Goal: Information Seeking & Learning: Learn about a topic

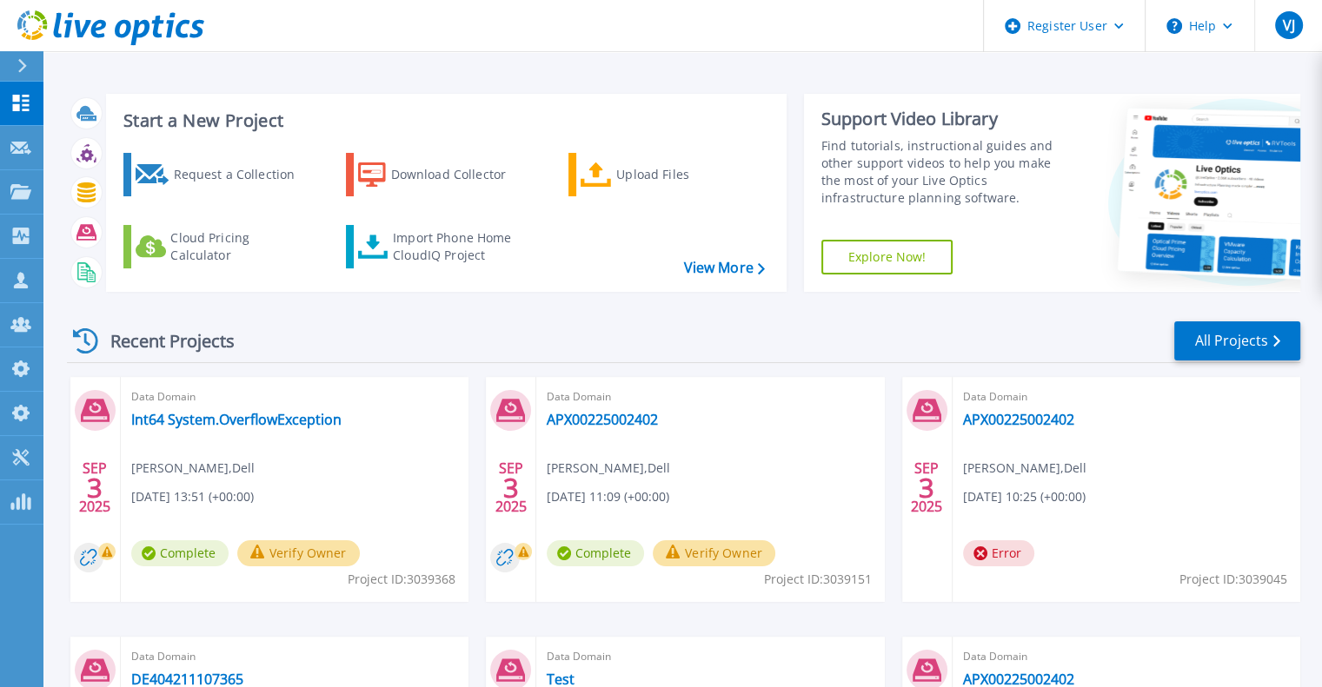
click at [28, 70] on div at bounding box center [30, 66] width 28 height 30
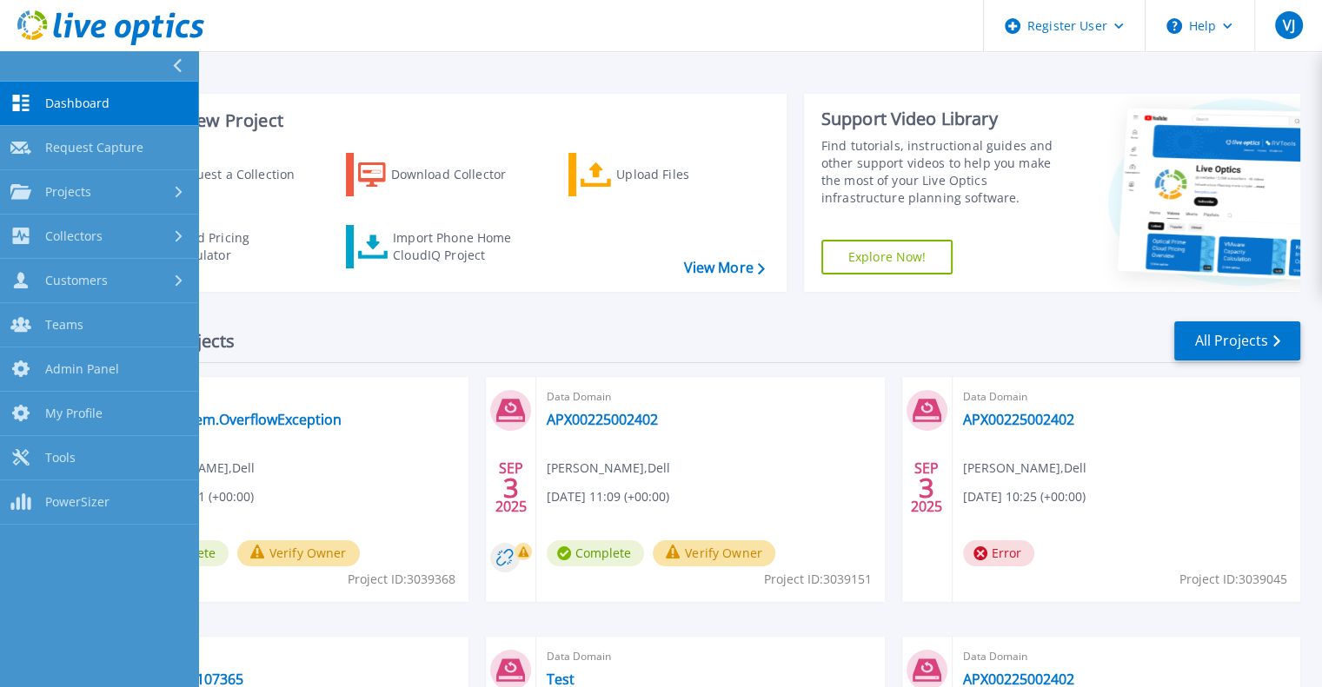
click at [28, 70] on button at bounding box center [99, 66] width 198 height 30
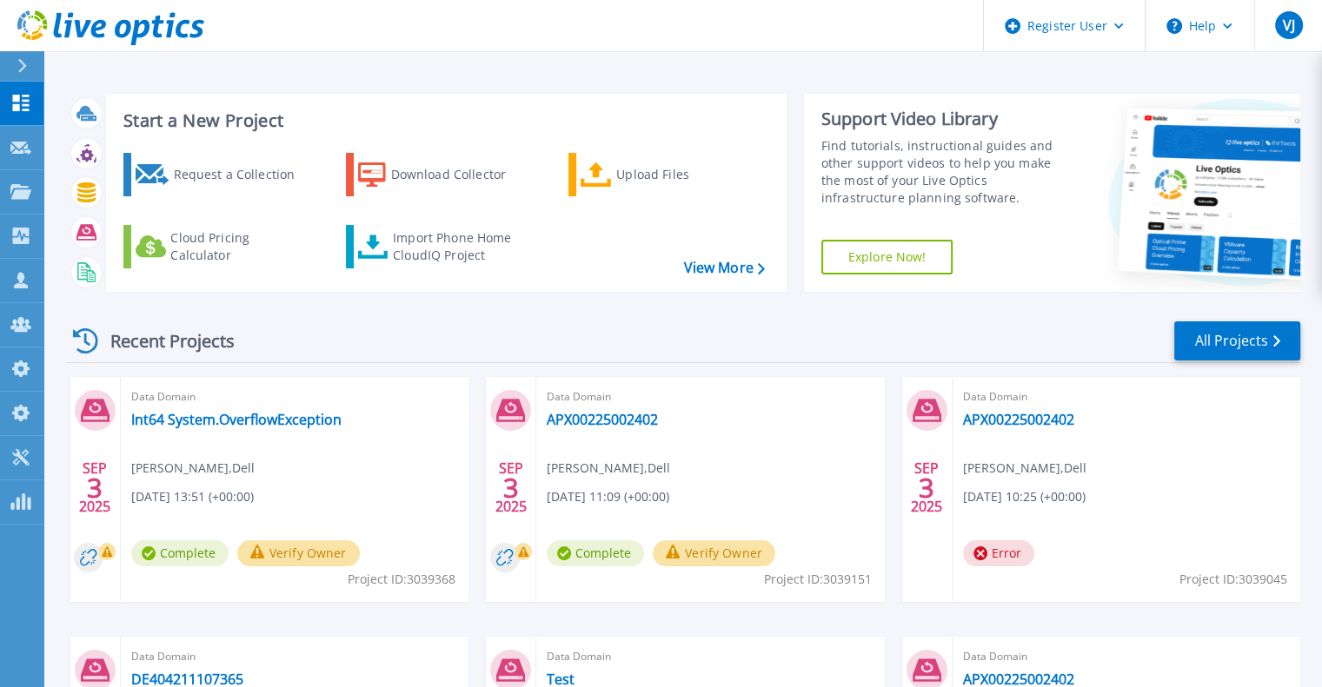
click at [29, 57] on div at bounding box center [30, 66] width 28 height 30
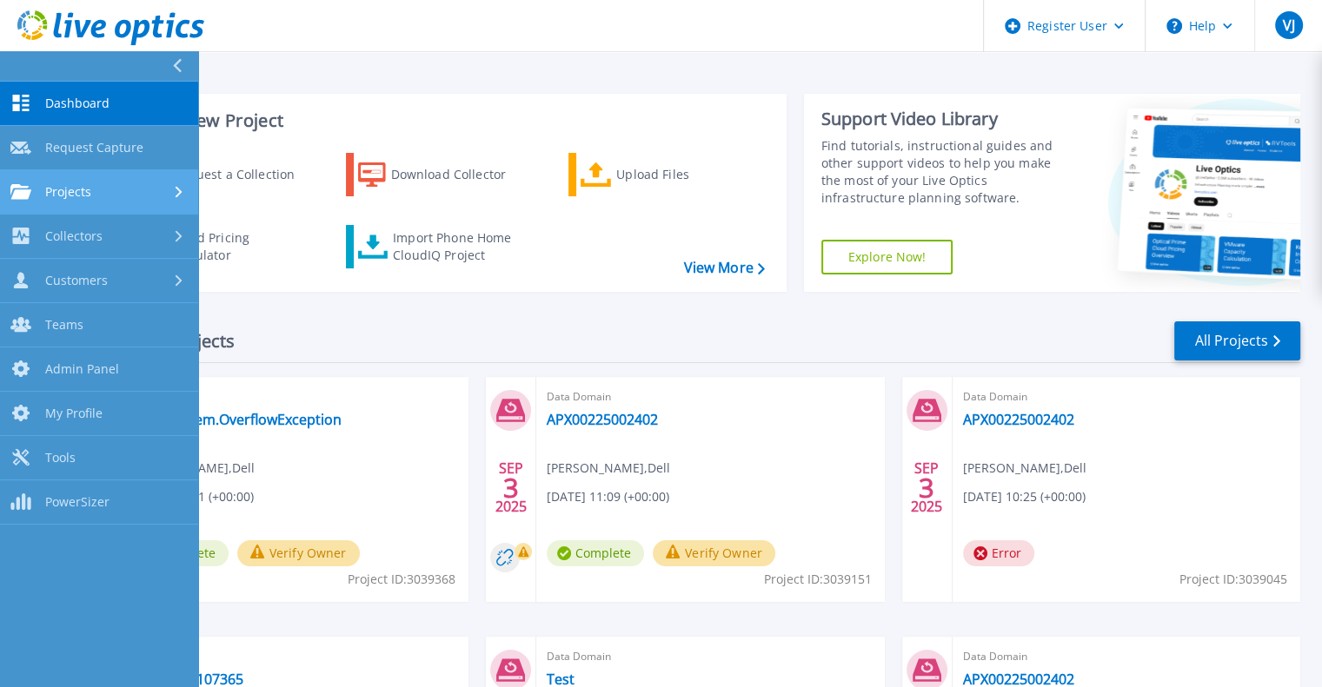
click at [82, 179] on link "Projects Projects" at bounding box center [99, 192] width 198 height 44
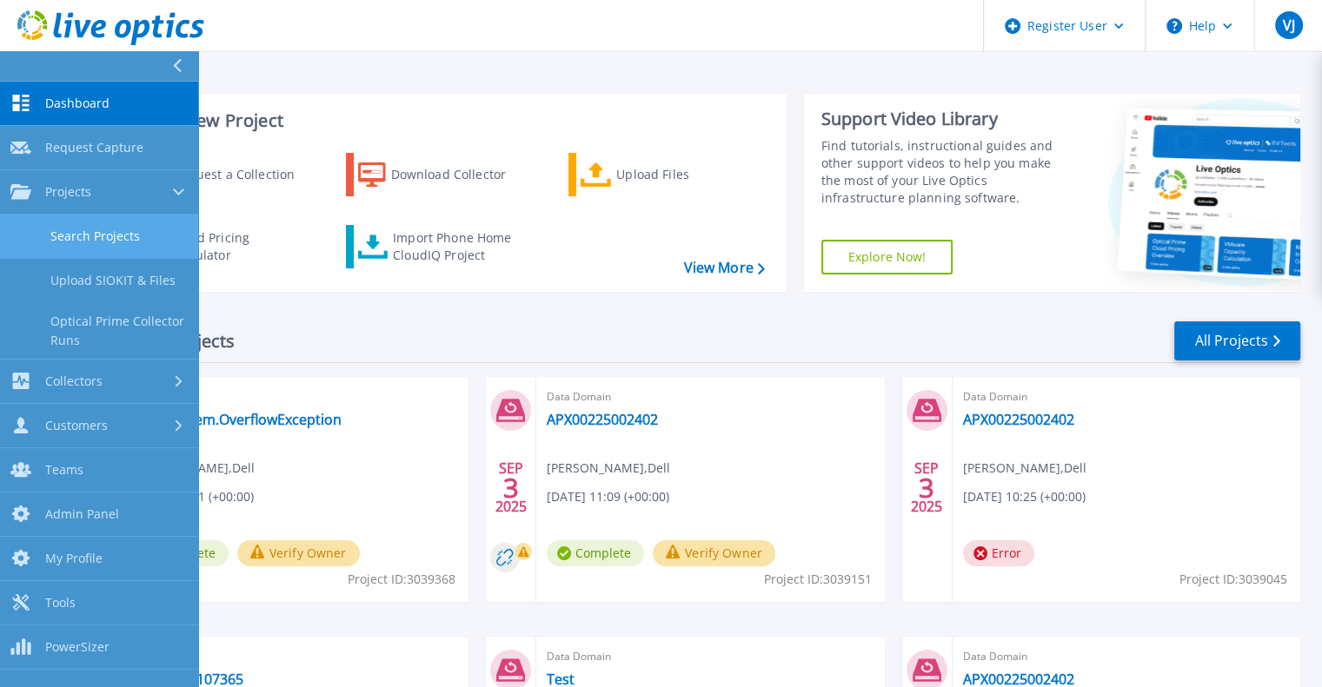
click at [102, 229] on link "Search Projects" at bounding box center [99, 237] width 198 height 44
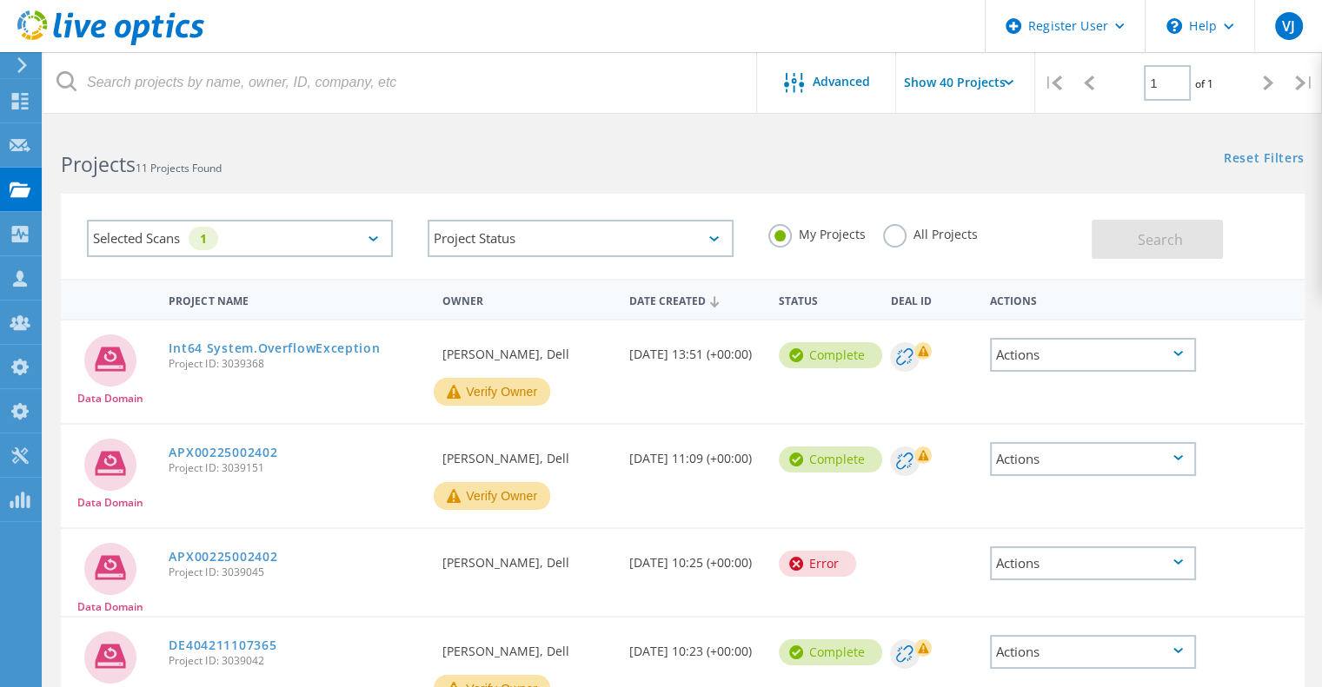
click at [920, 241] on label "All Projects" at bounding box center [930, 232] width 95 height 17
click at [0, 0] on input "All Projects" at bounding box center [0, 0] width 0 height 0
click at [1119, 247] on button "Search" at bounding box center [1156, 239] width 131 height 39
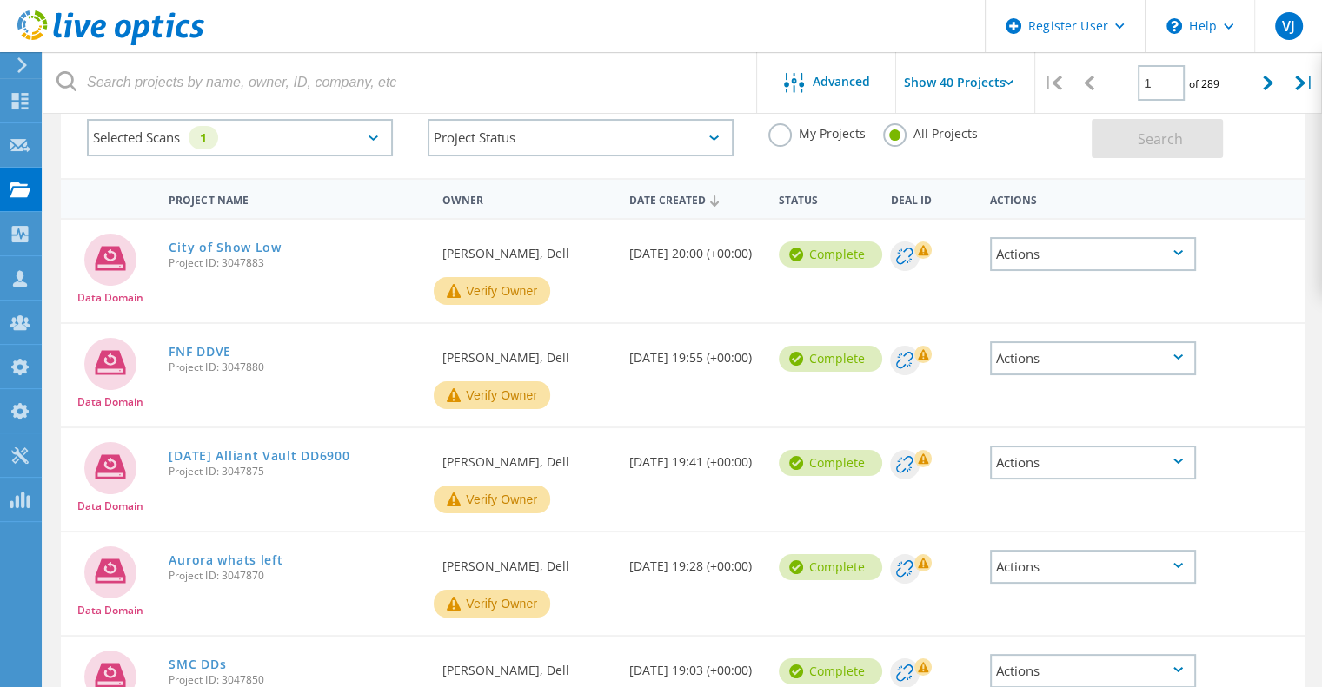
scroll to position [100, 0]
click at [278, 129] on div "Selected Scans 1" at bounding box center [240, 138] width 306 height 37
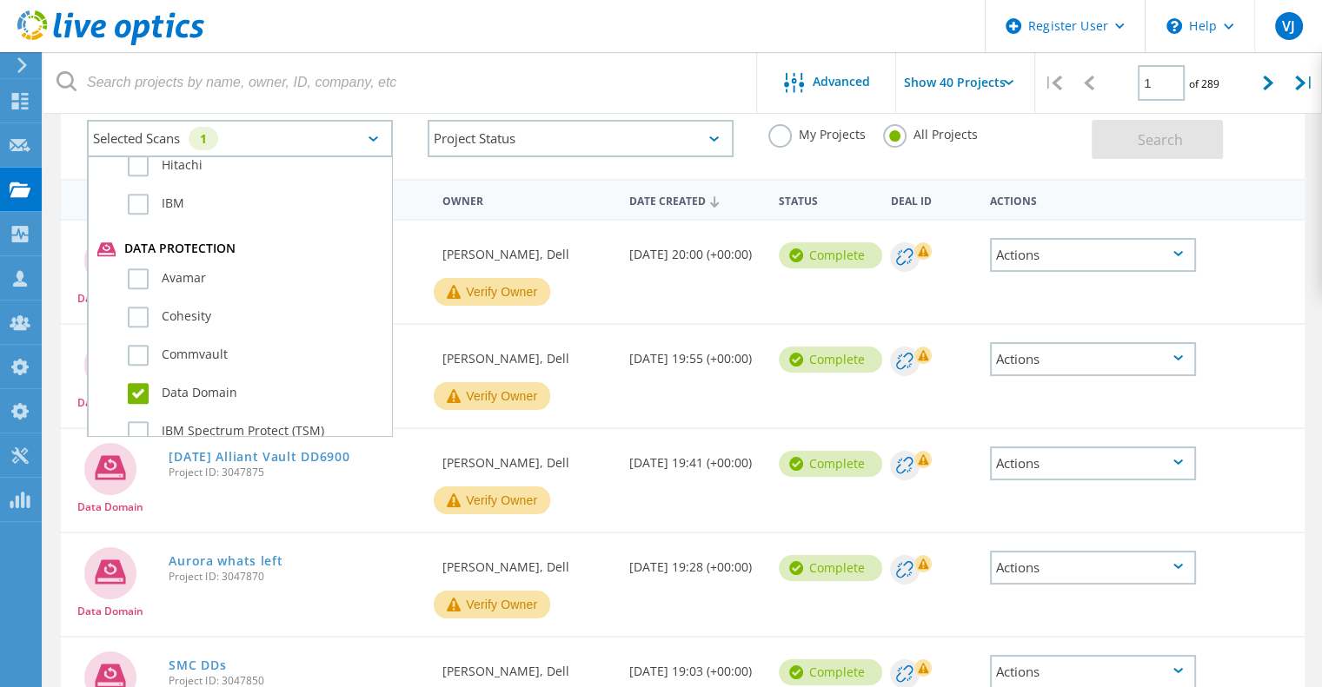
scroll to position [1005, 0]
click at [142, 281] on label "Data Domain" at bounding box center [255, 277] width 255 height 21
click at [0, 0] on input "Data Domain" at bounding box center [0, 0] width 0 height 0
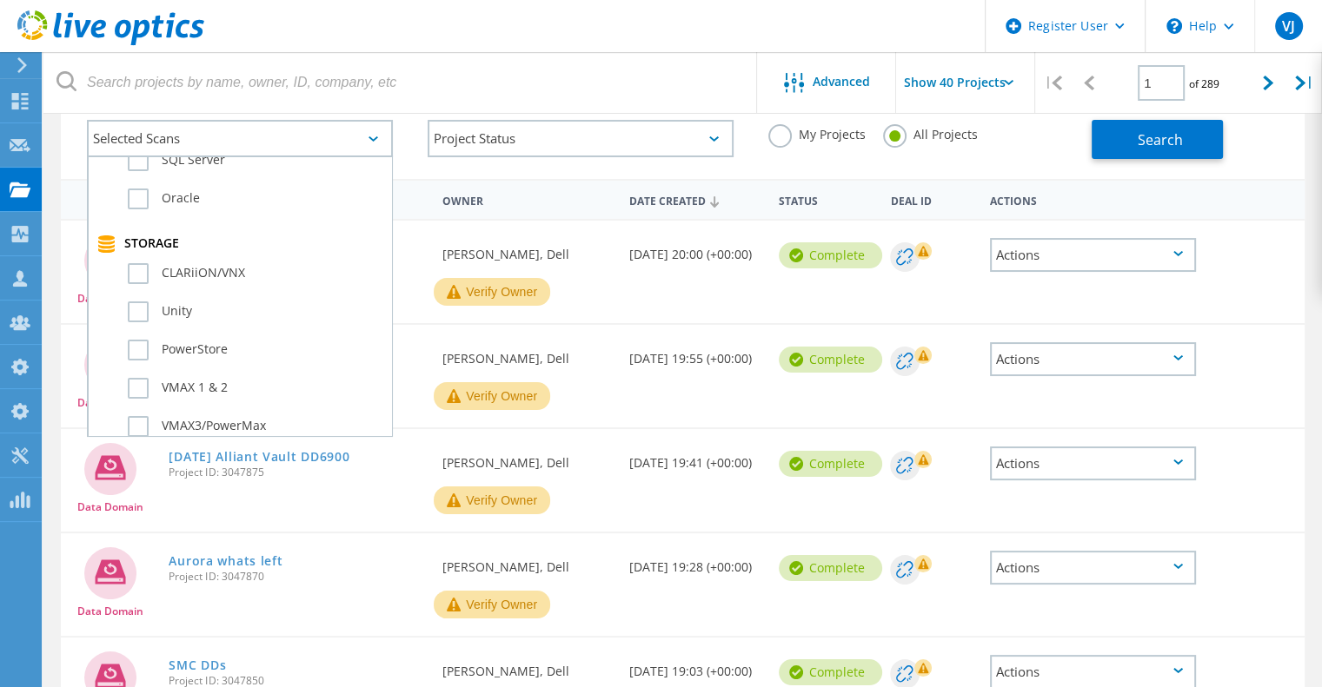
scroll to position [335, 0]
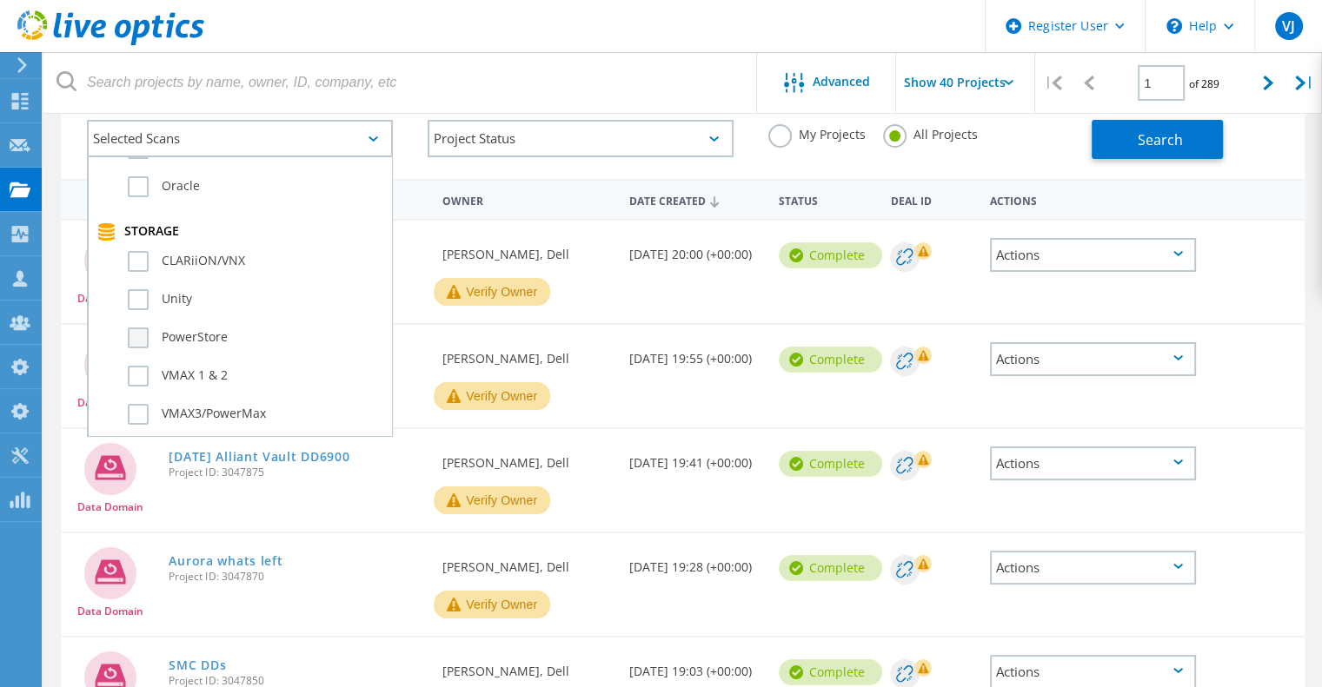
click at [159, 335] on label "PowerStore" at bounding box center [255, 338] width 255 height 21
click at [0, 0] on input "PowerStore" at bounding box center [0, 0] width 0 height 0
click at [1131, 128] on button "Search" at bounding box center [1156, 139] width 131 height 39
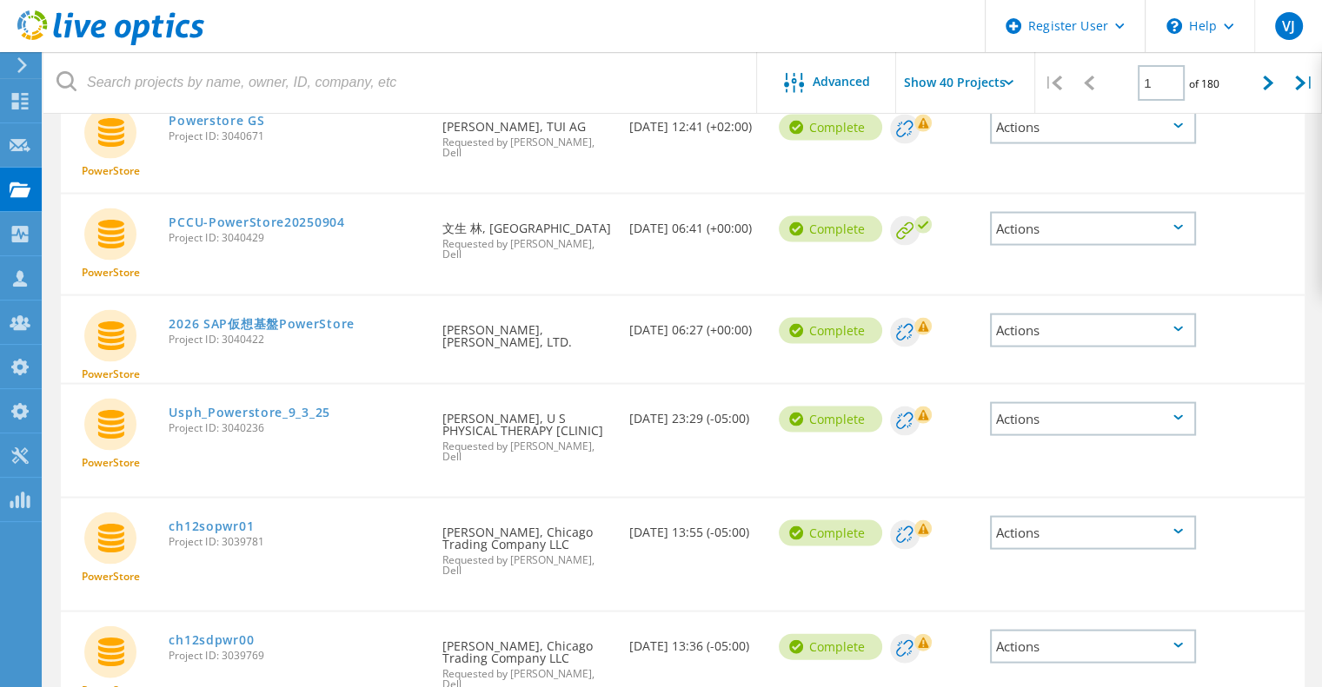
scroll to position [3603, 0]
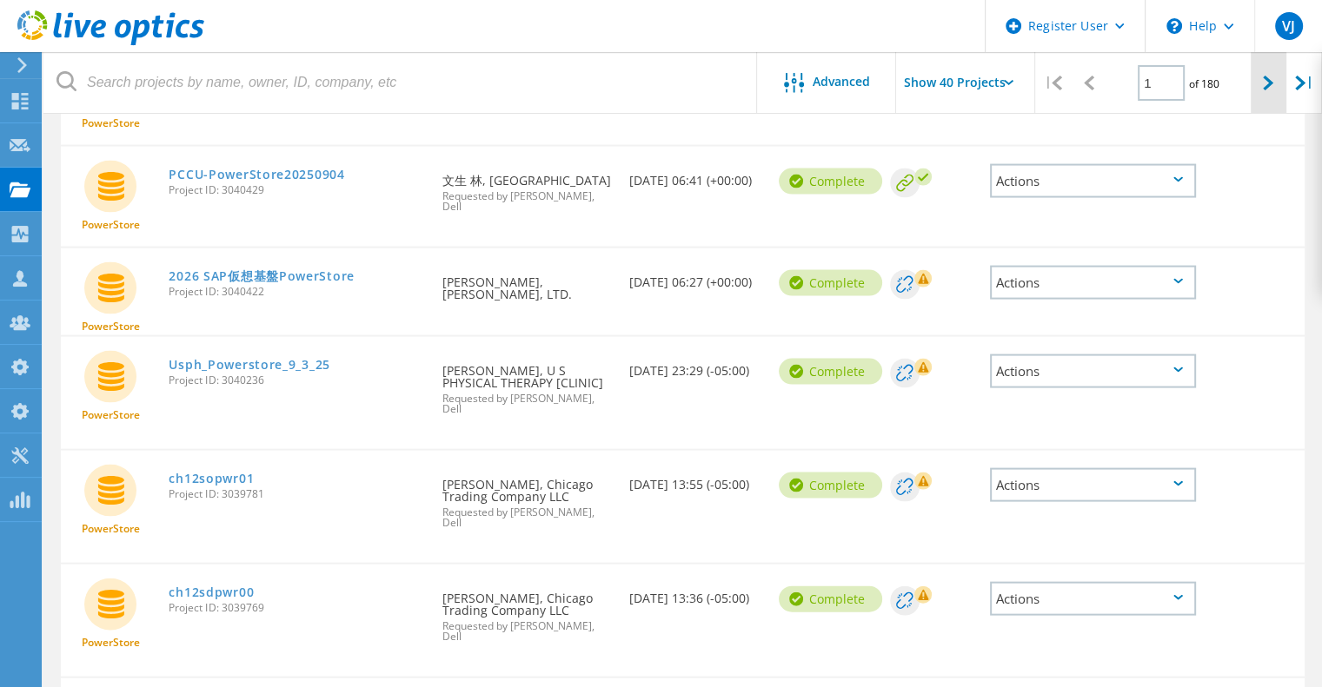
click at [1250, 85] on div at bounding box center [1268, 83] width 36 height 62
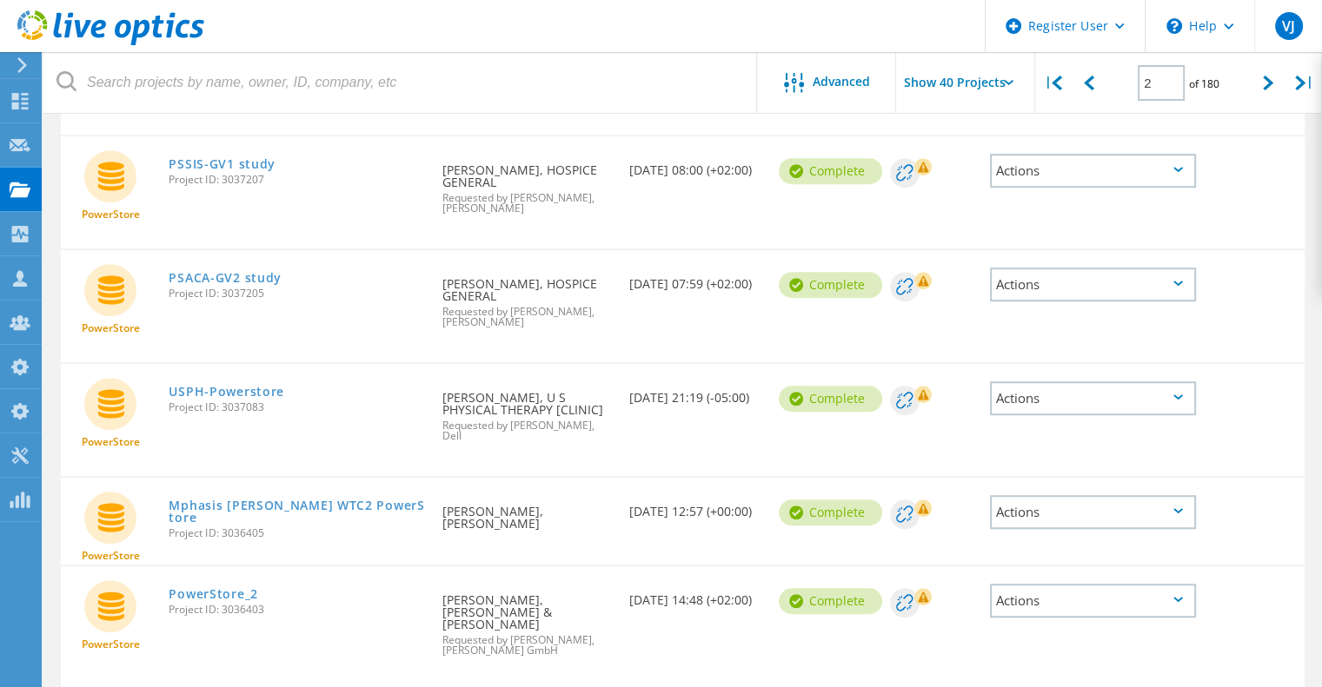
scroll to position [1109, 0]
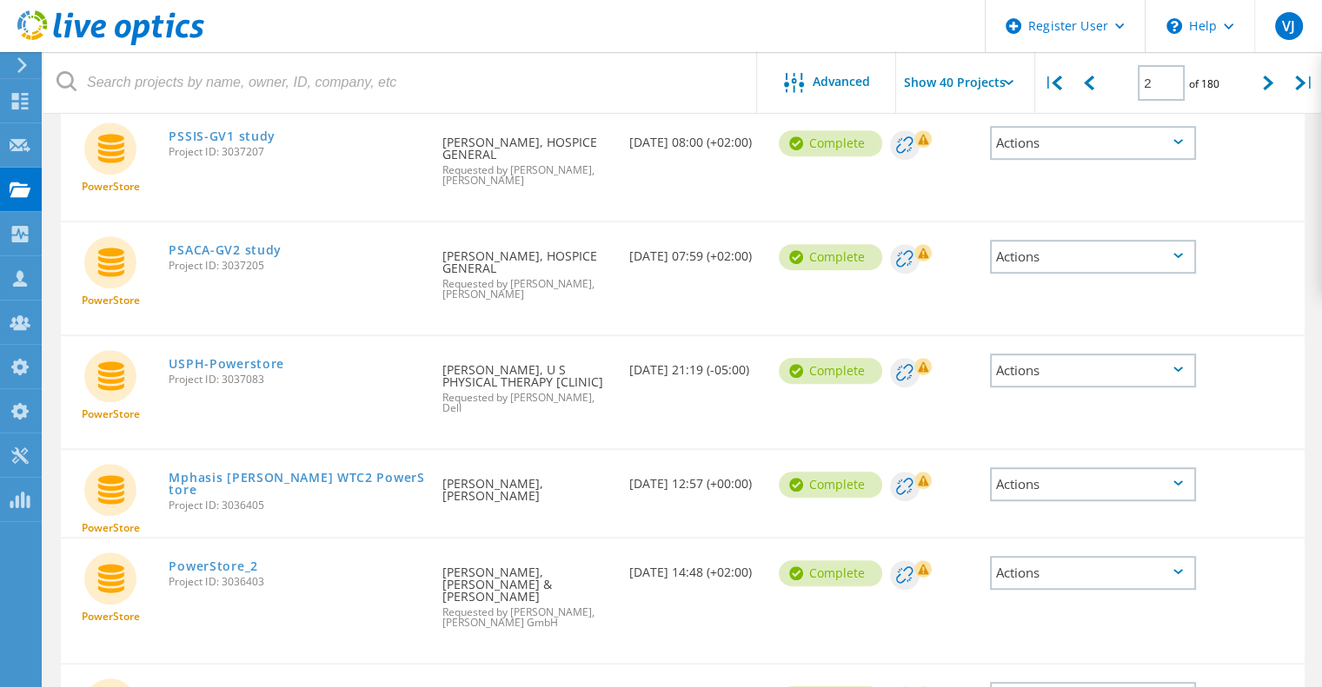
click at [290, 248] on div "PSACA-GV2 study Project ID: 3037205" at bounding box center [297, 255] width 274 height 66
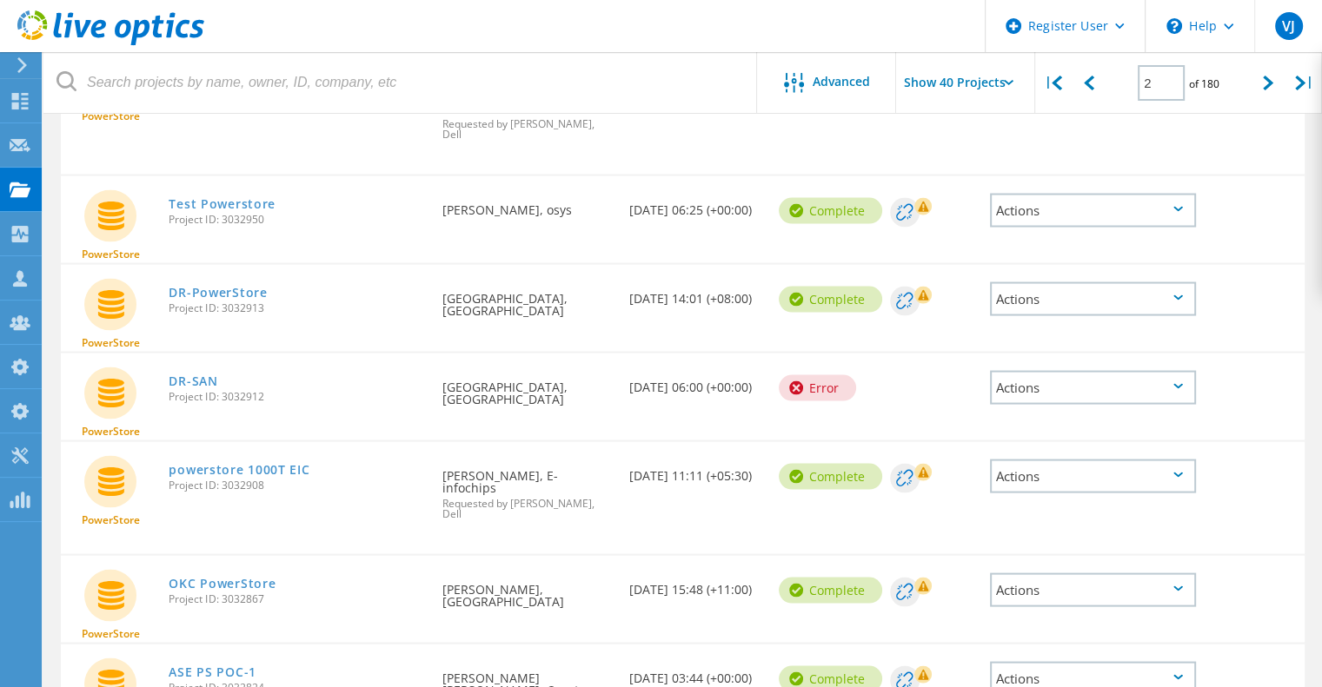
scroll to position [3762, 0]
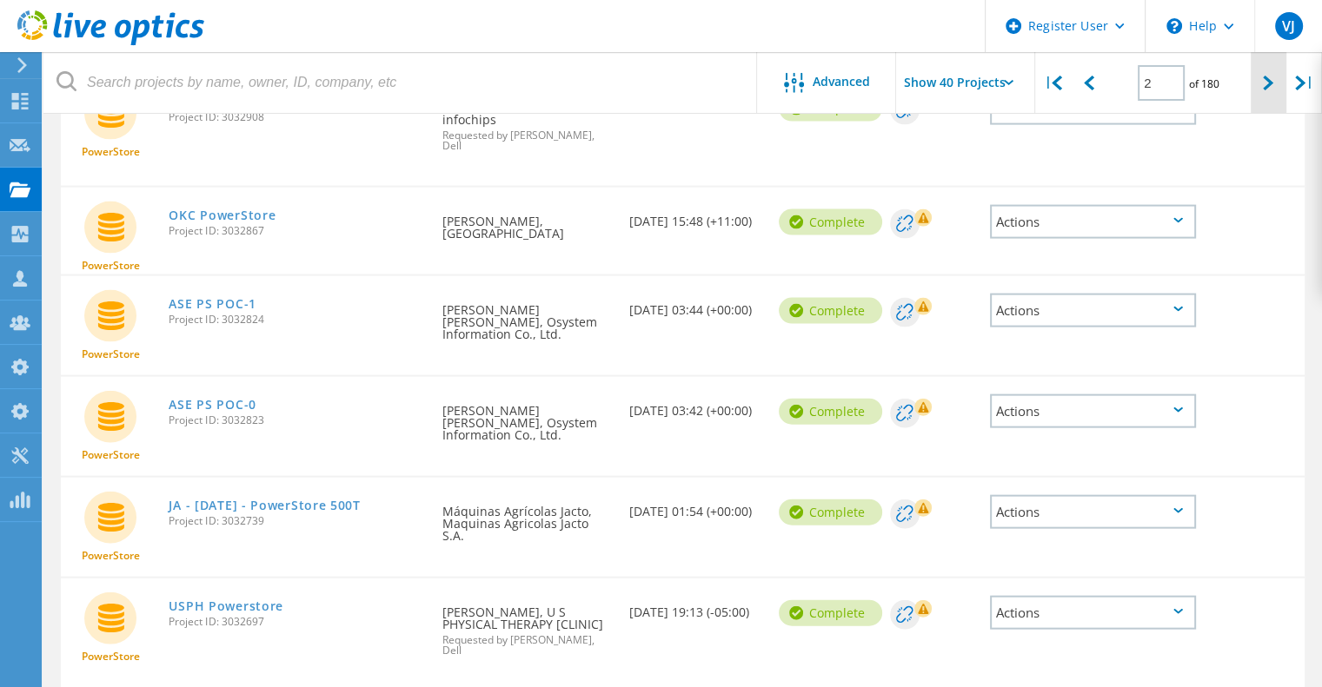
click at [1256, 84] on div at bounding box center [1268, 83] width 36 height 62
type input "3"
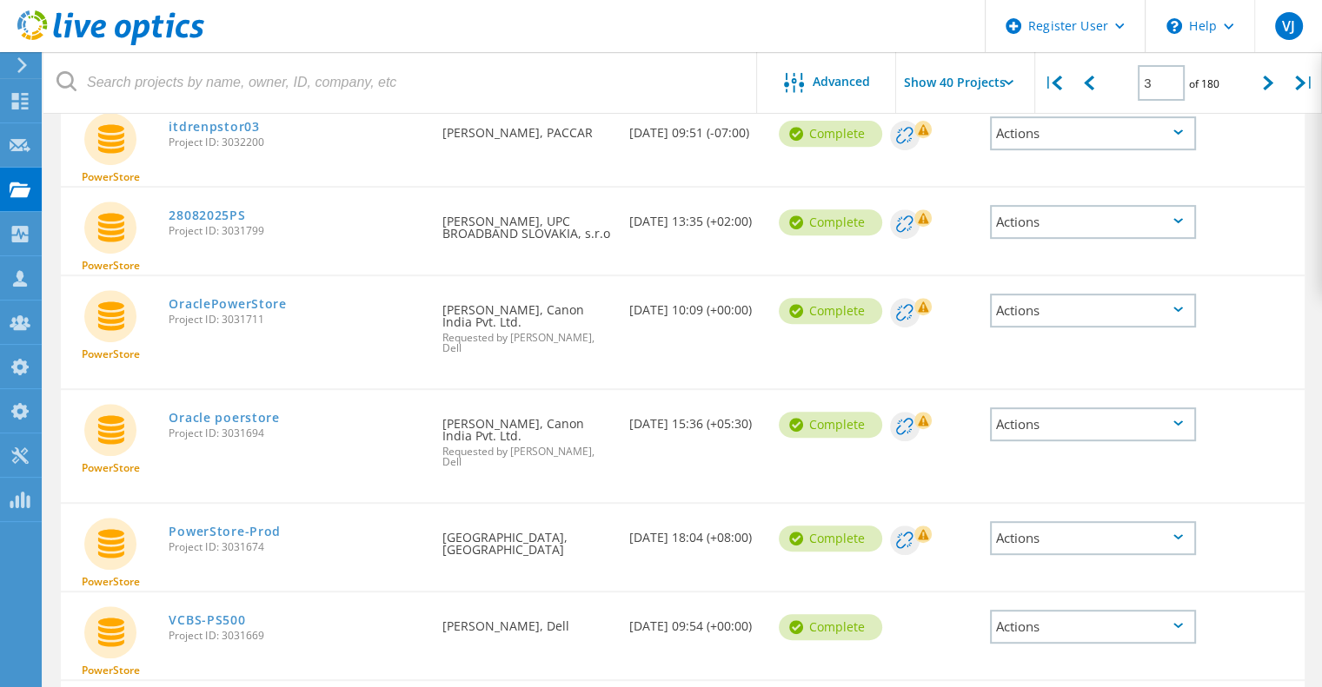
scroll to position [0, 0]
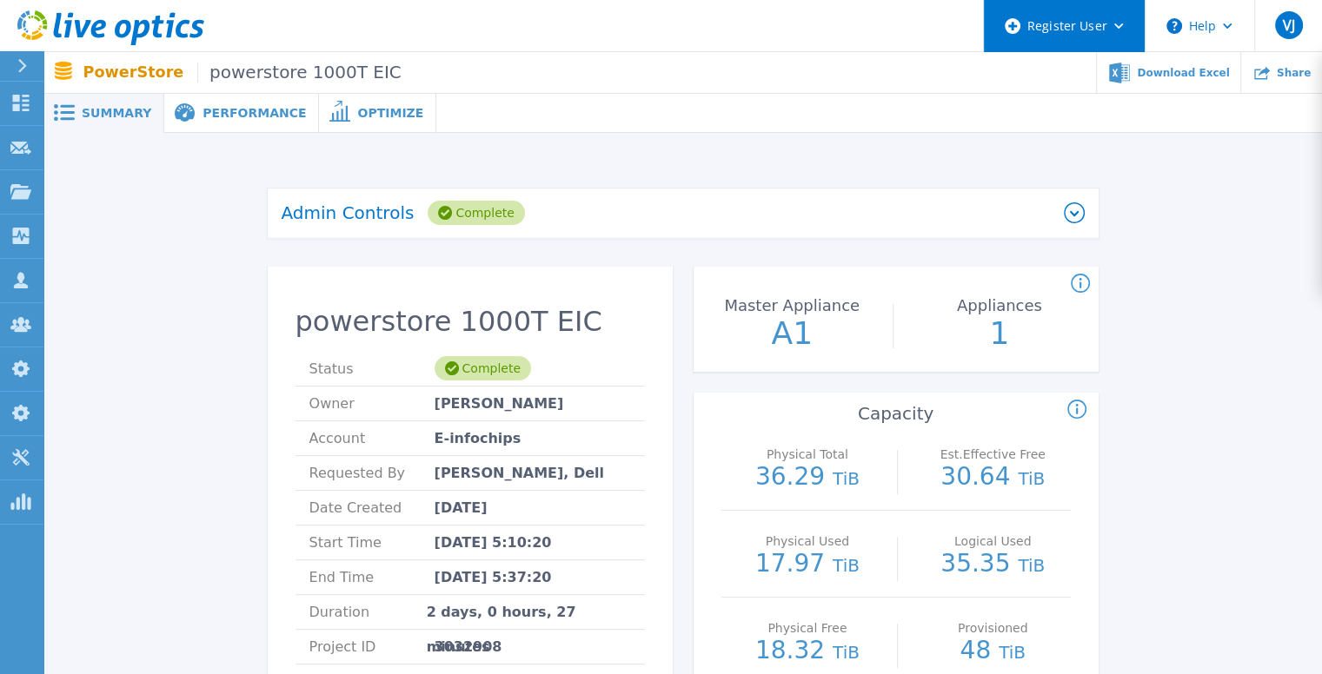
scroll to position [308, 0]
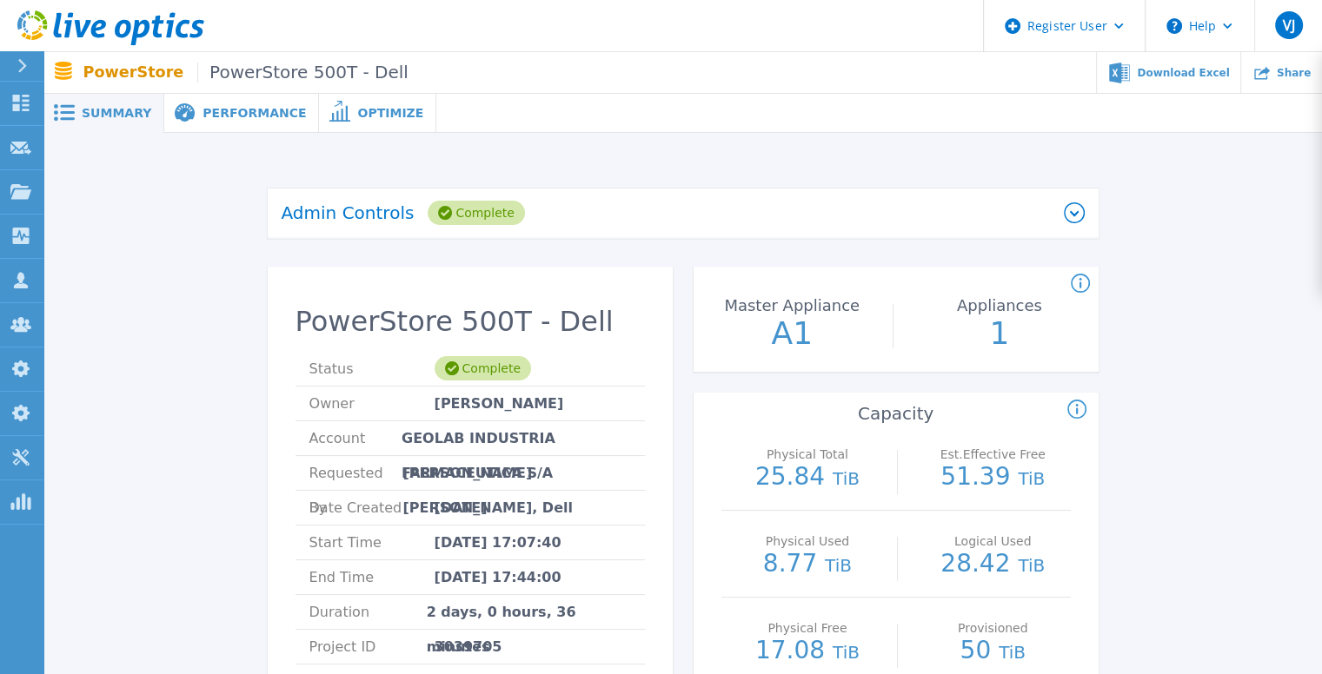
click at [792, 334] on p "A1" at bounding box center [791, 333] width 195 height 31
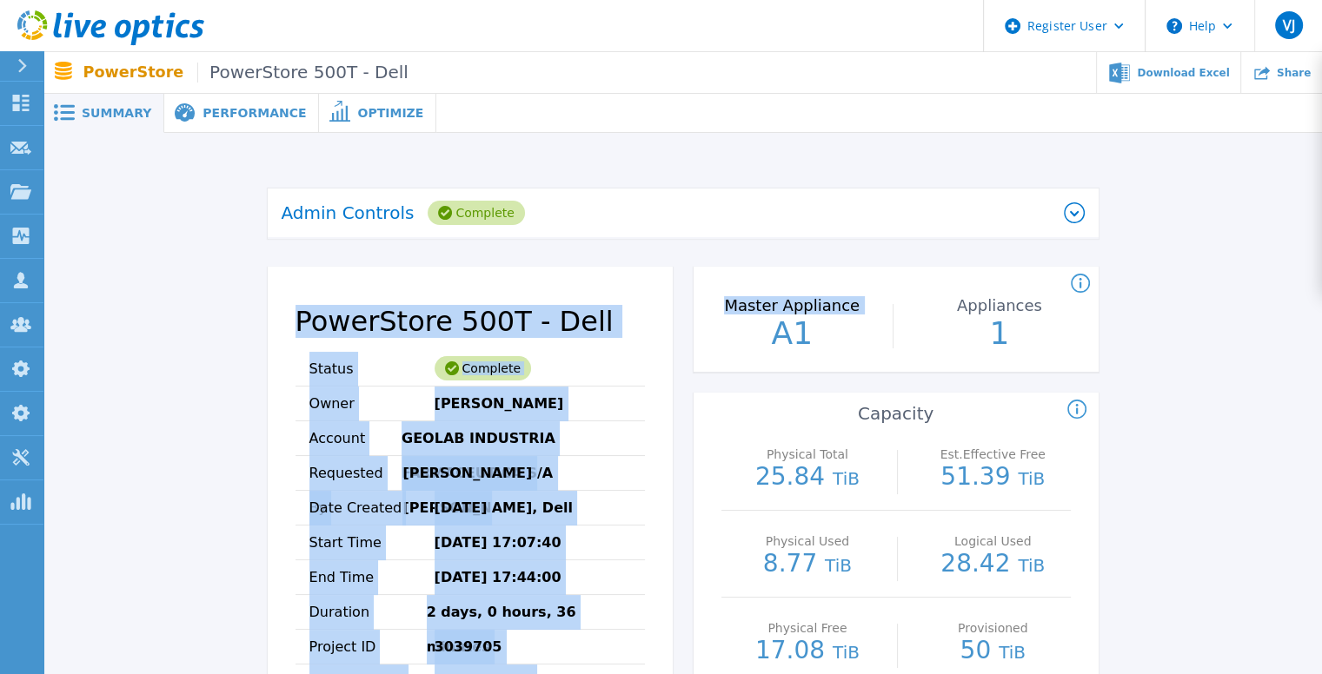
drag, startPoint x: 688, startPoint y: 265, endPoint x: 695, endPoint y: 373, distance: 108.0
click at [714, 341] on p "A1" at bounding box center [791, 333] width 195 height 31
drag, startPoint x: 694, startPoint y: 255, endPoint x: 799, endPoint y: 350, distance: 140.9
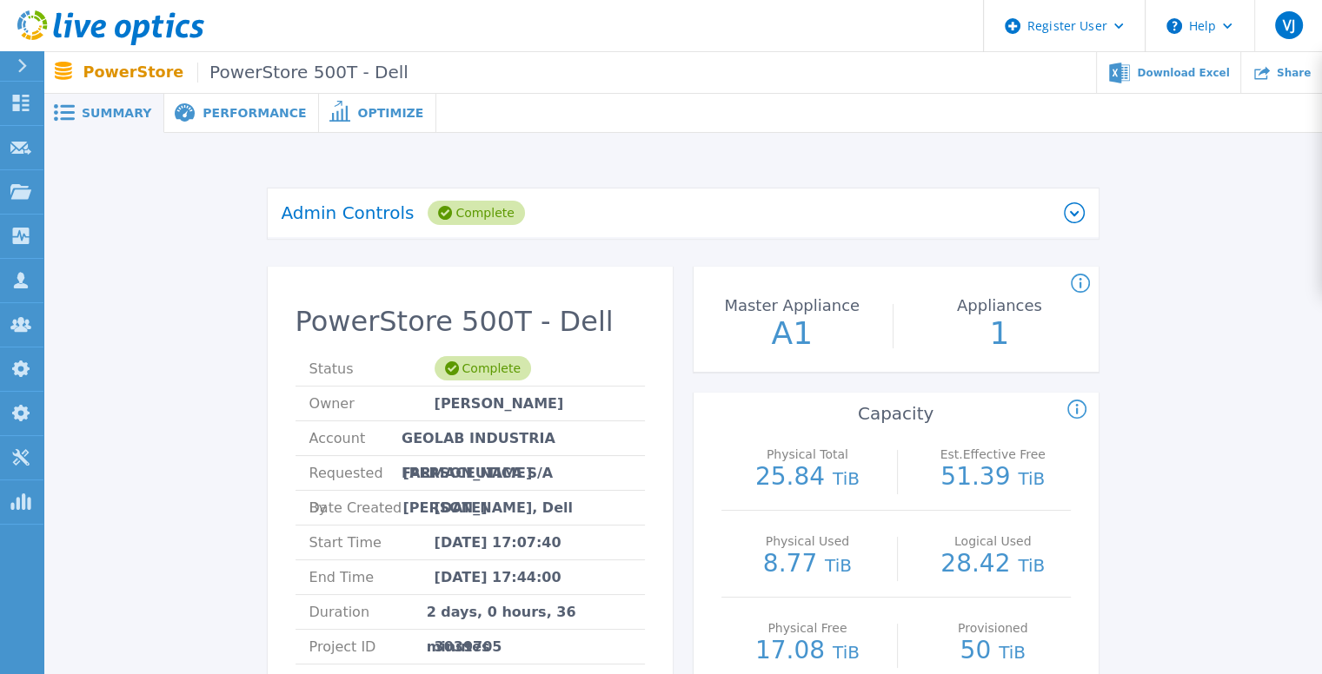
click at [866, 315] on div "Master Appliance A1" at bounding box center [791, 321] width 195 height 87
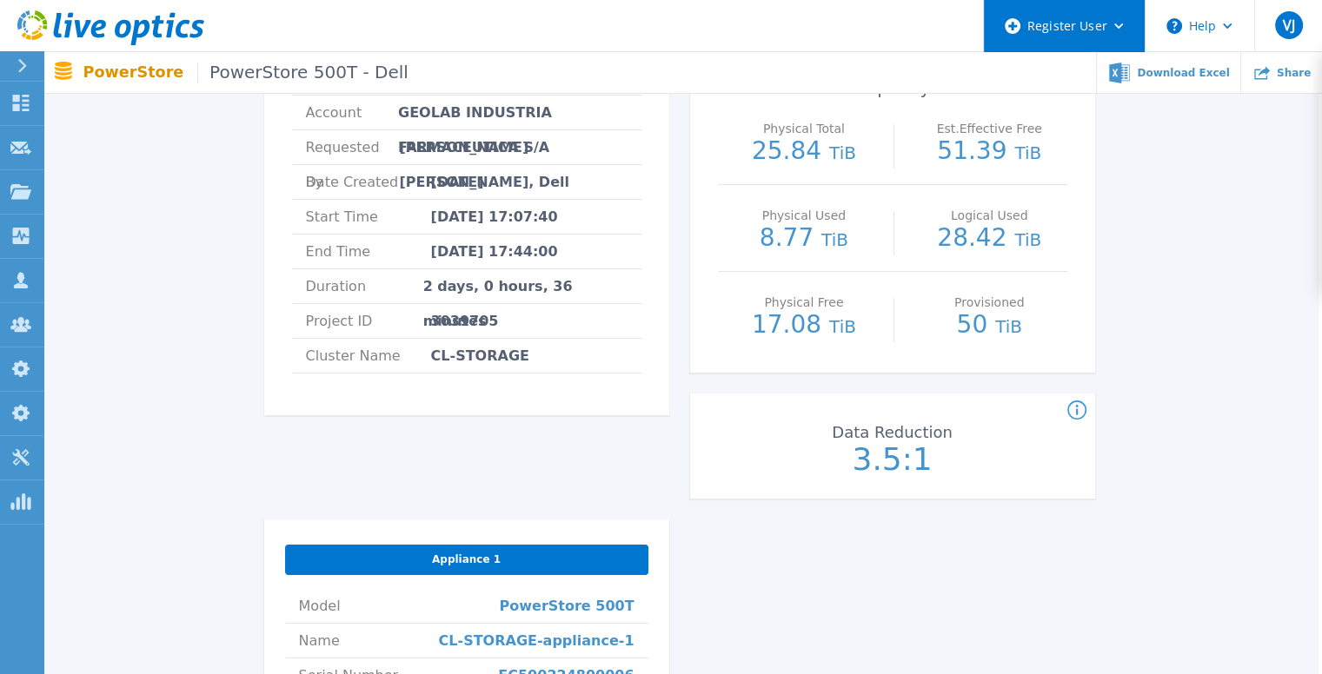
scroll to position [199, 3]
